Goal: Task Accomplishment & Management: Complete application form

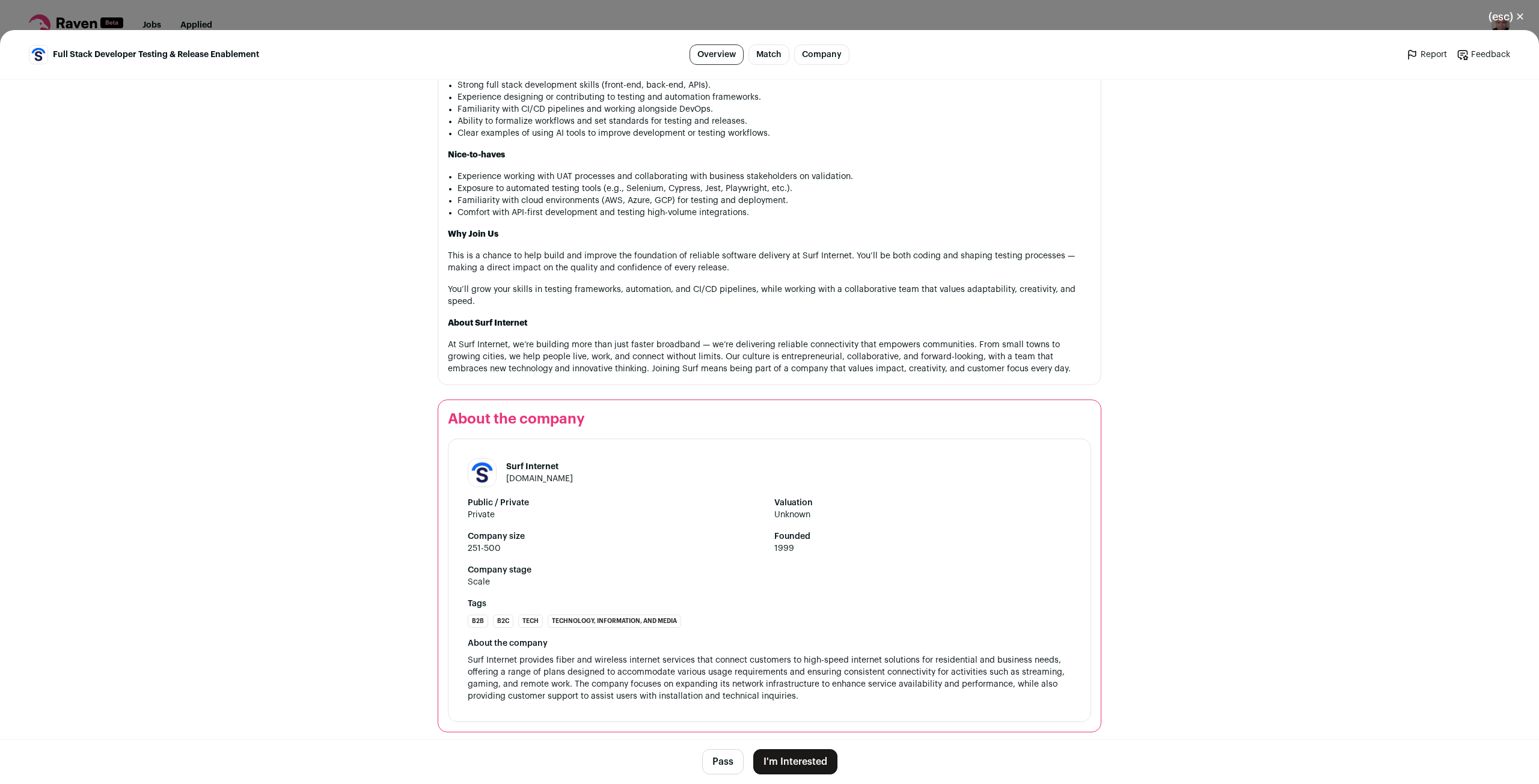
scroll to position [964, 0]
click at [789, 755] on button "I'm Interested" at bounding box center [795, 763] width 84 height 25
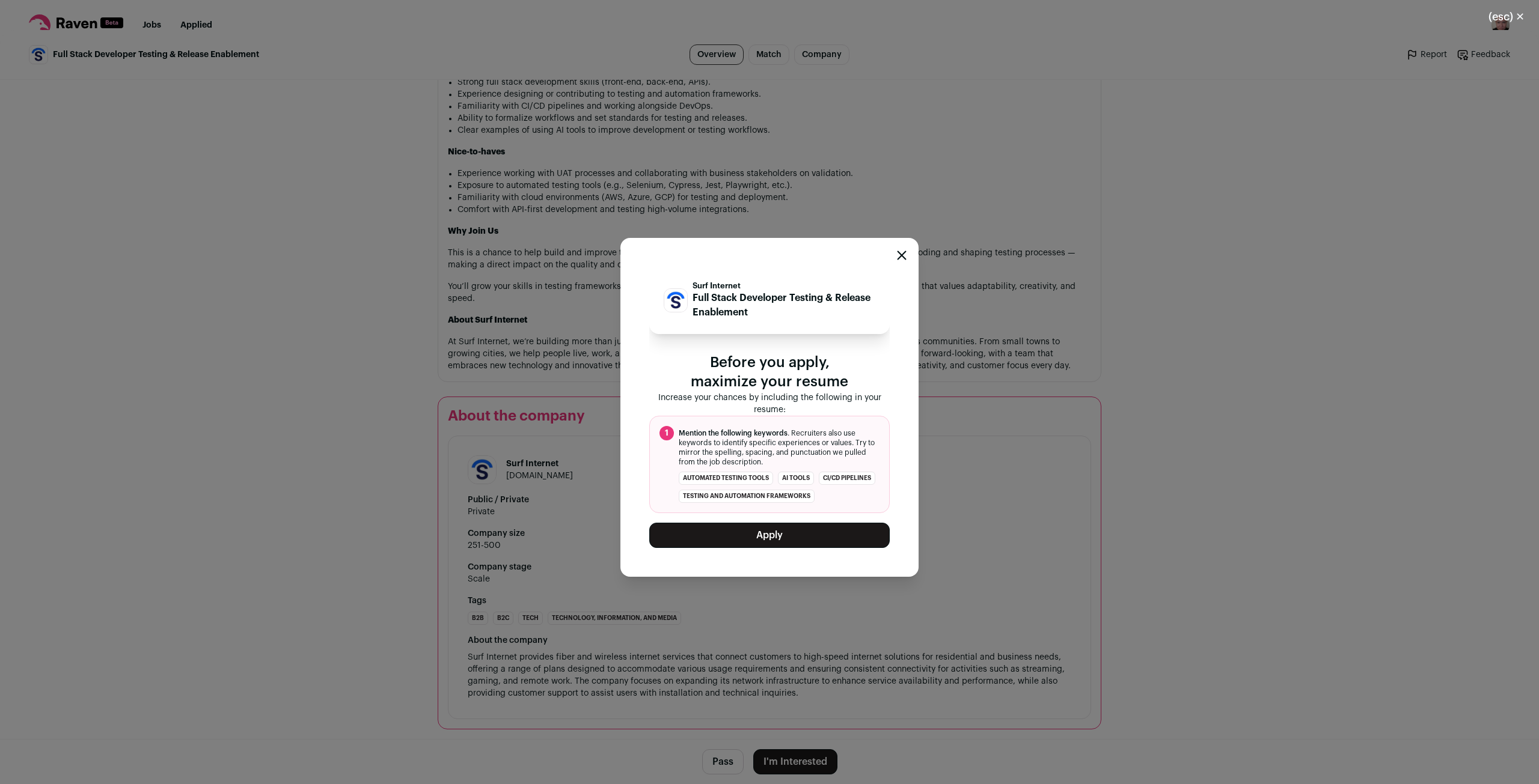
click at [772, 546] on button "Apply" at bounding box center [769, 535] width 241 height 25
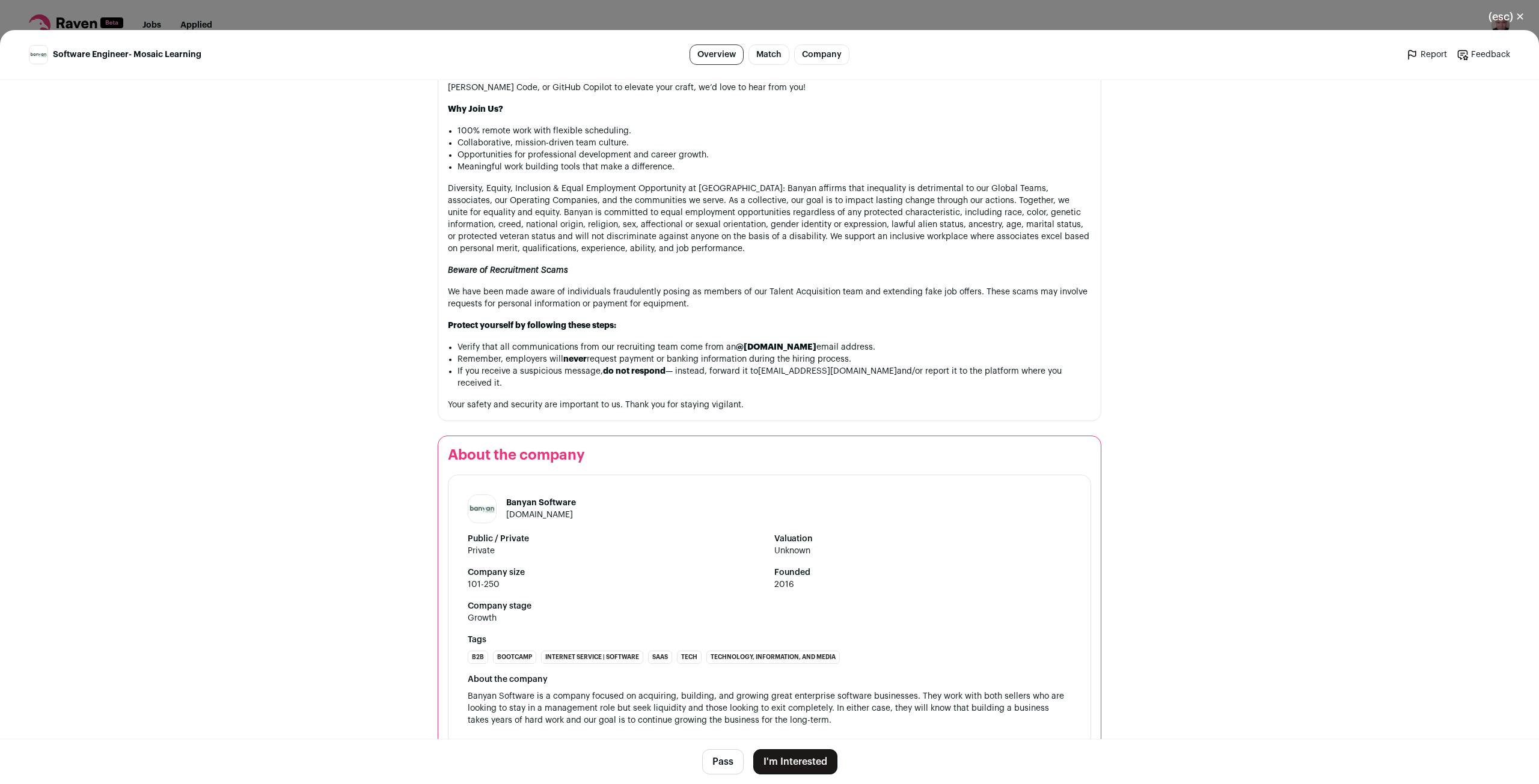
scroll to position [1273, 0]
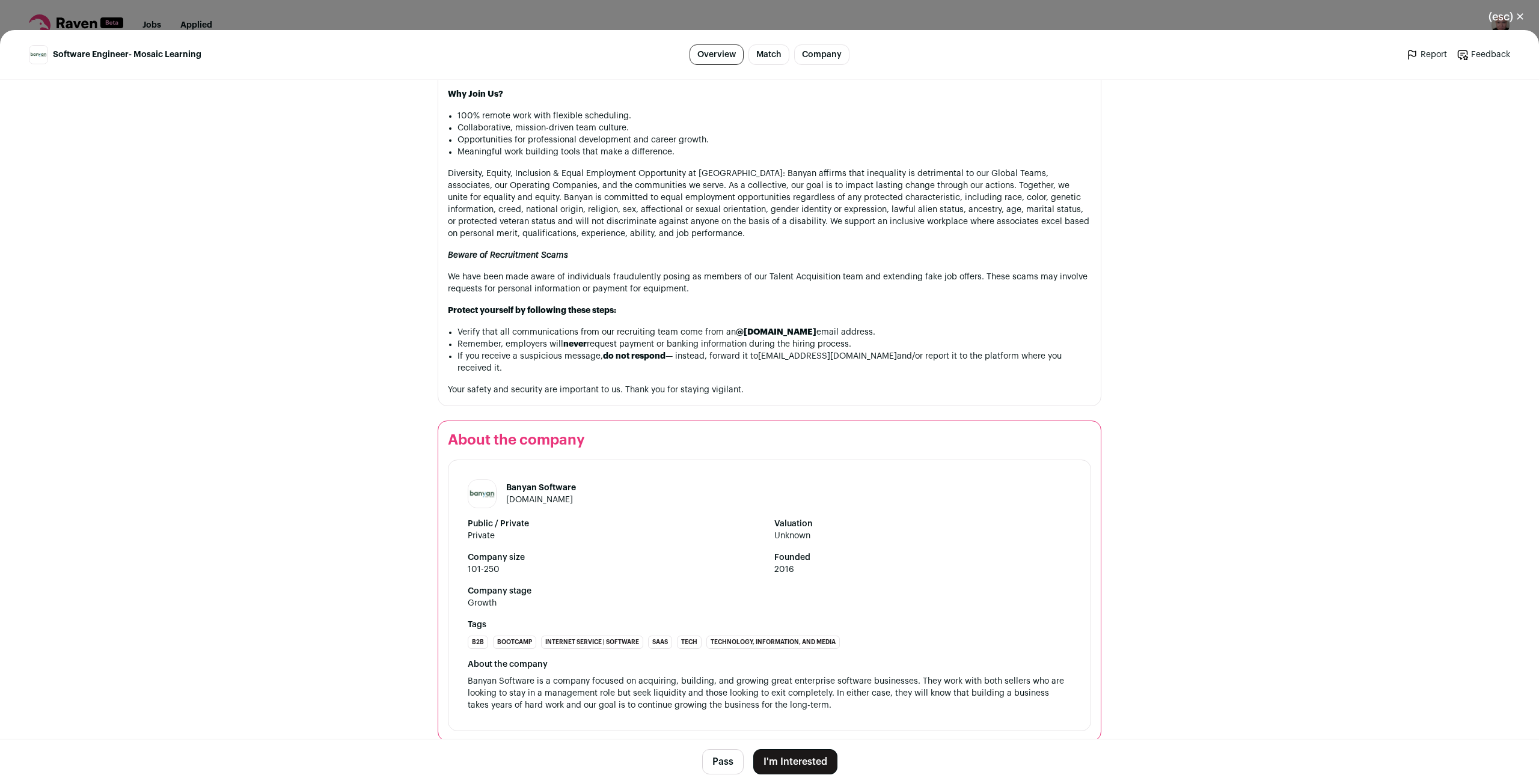
click at [795, 760] on button "I'm Interested" at bounding box center [795, 763] width 84 height 25
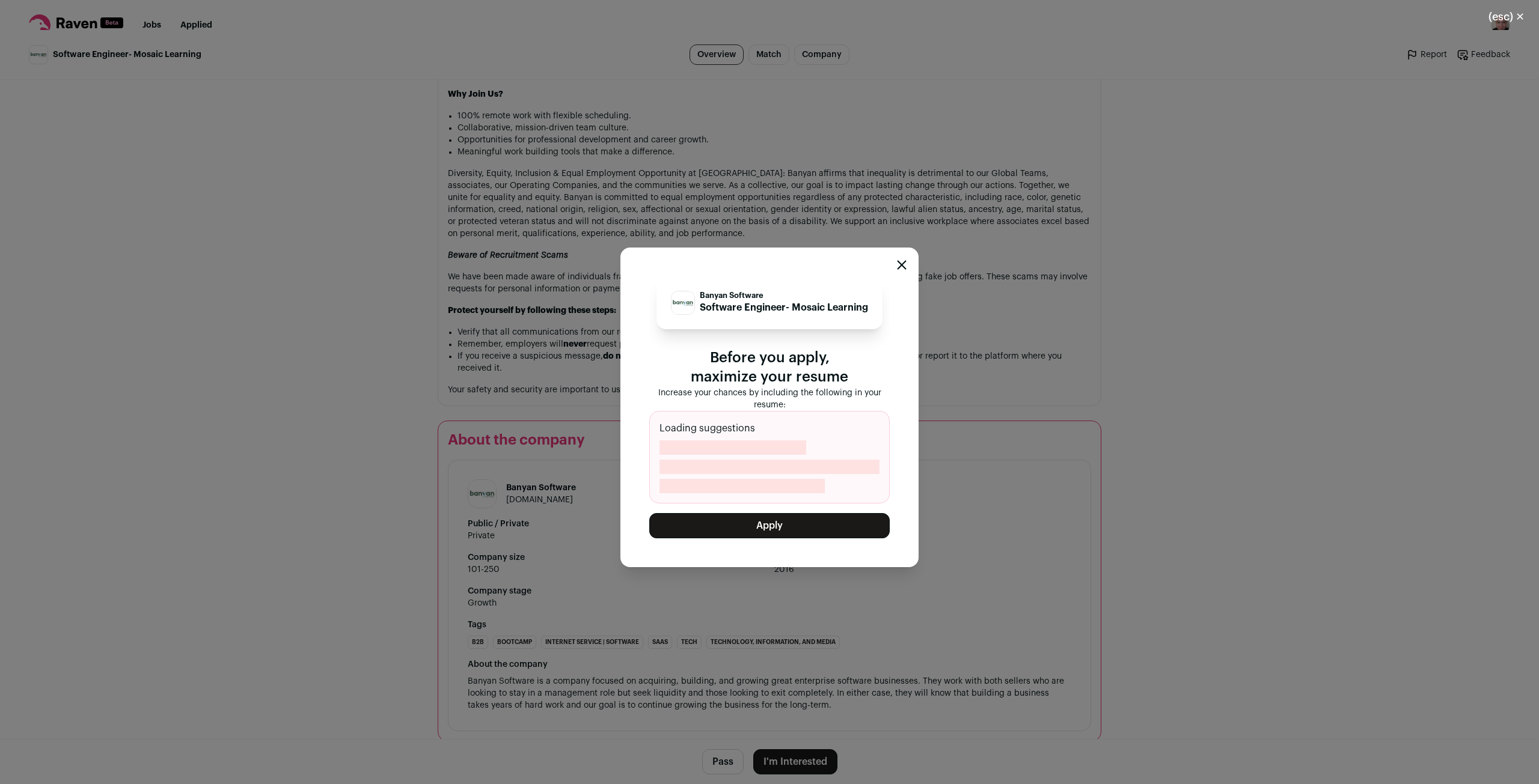
click at [781, 528] on button "Apply" at bounding box center [769, 526] width 241 height 25
